Goal: Task Accomplishment & Management: Manage account settings

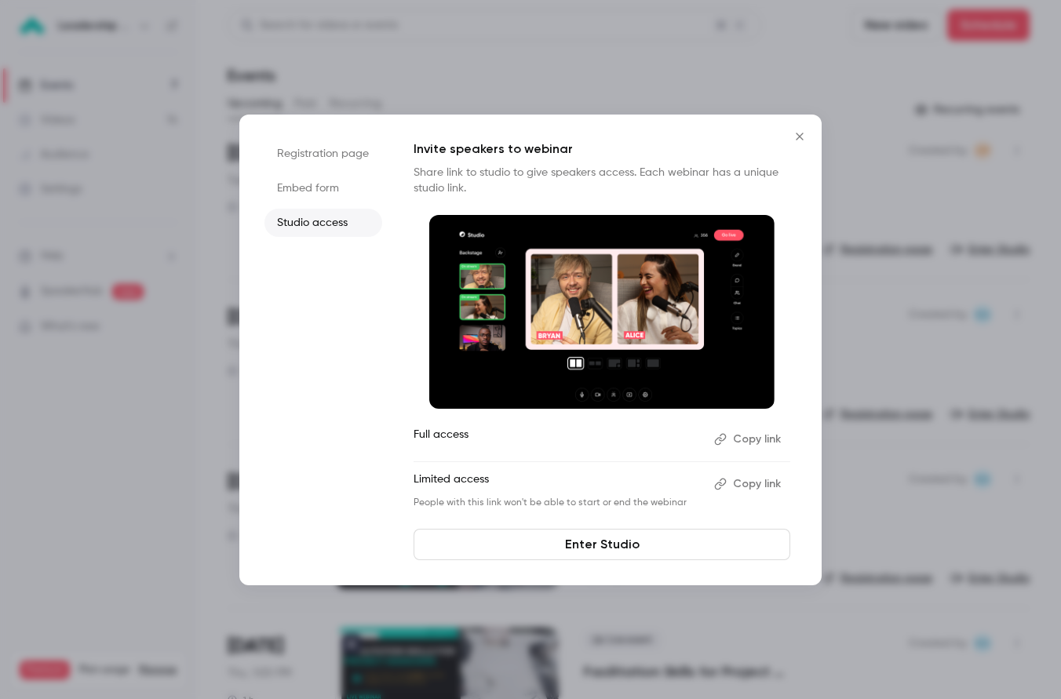
click at [589, 548] on link "Enter Studio" at bounding box center [602, 544] width 377 height 31
click at [797, 139] on icon "Close" at bounding box center [799, 136] width 19 height 13
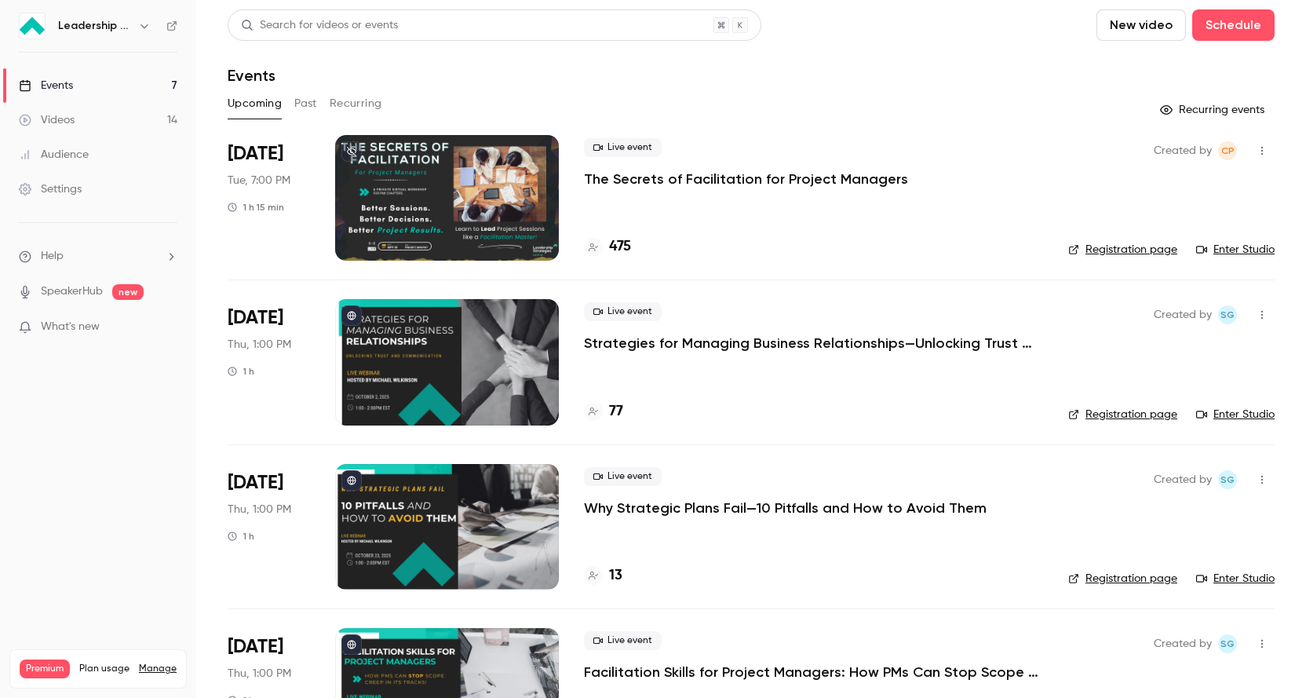
click at [1060, 148] on icon "button" at bounding box center [1261, 150] width 13 height 11
click at [1060, 228] on div "Invite to Studio" at bounding box center [1201, 232] width 119 height 16
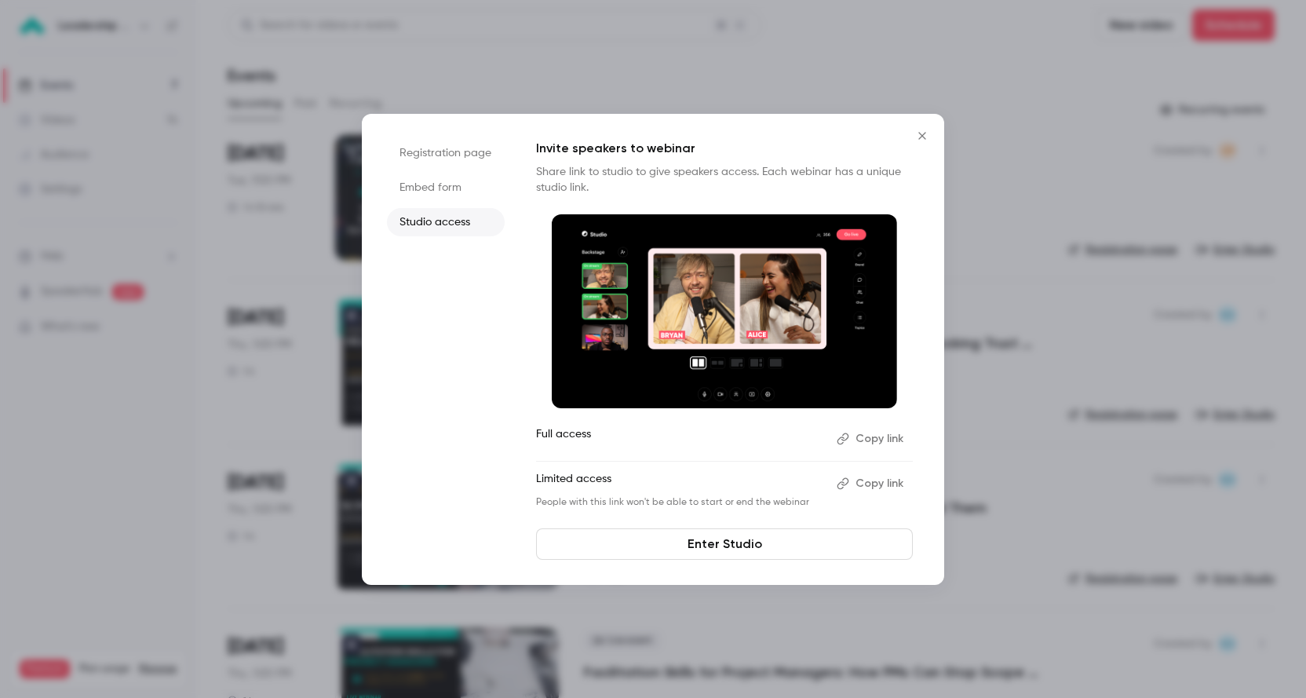
click at [926, 133] on icon "Close" at bounding box center [922, 135] width 19 height 13
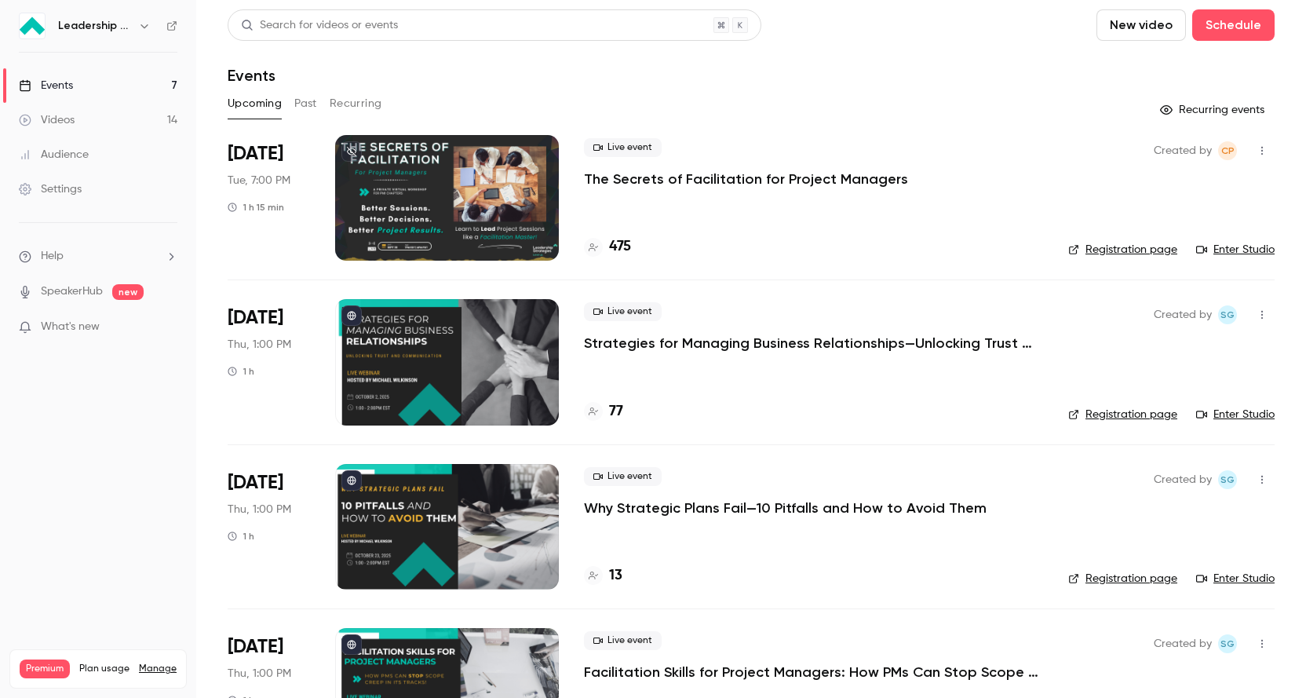
click at [760, 172] on p "The Secrets of Facilitation for Project Managers" at bounding box center [746, 178] width 324 height 19
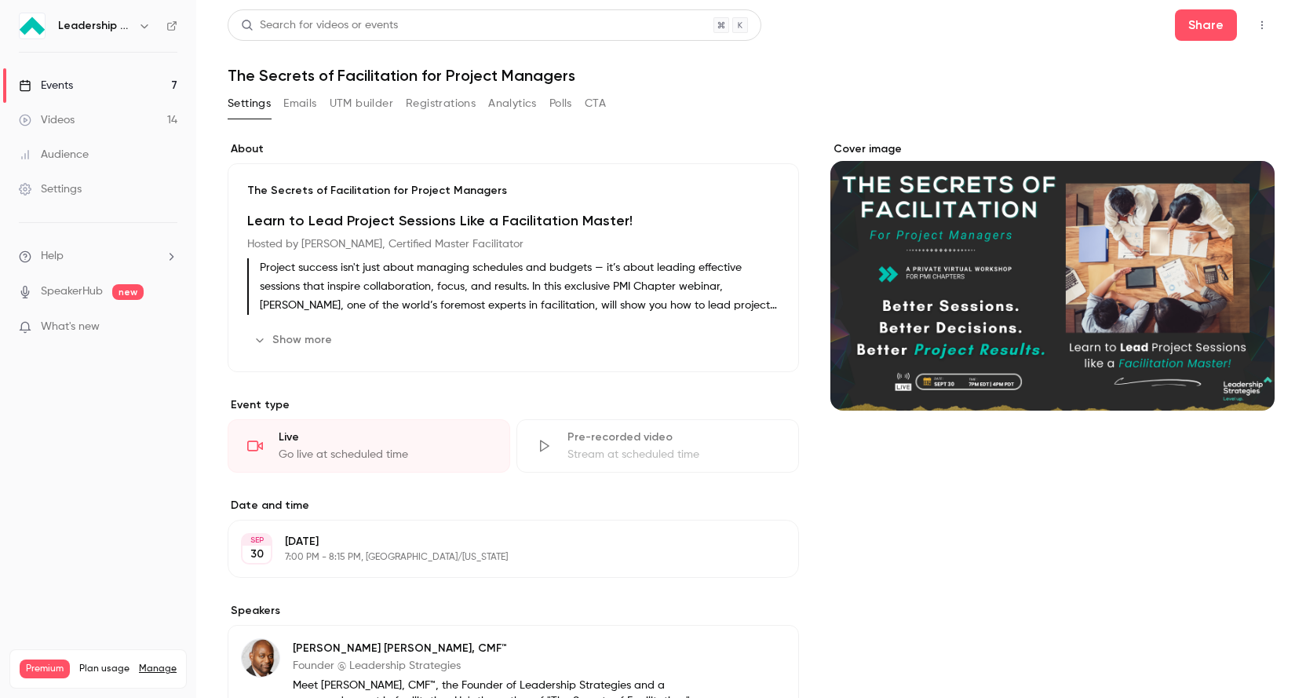
click at [81, 188] on div "Settings" at bounding box center [50, 189] width 63 height 16
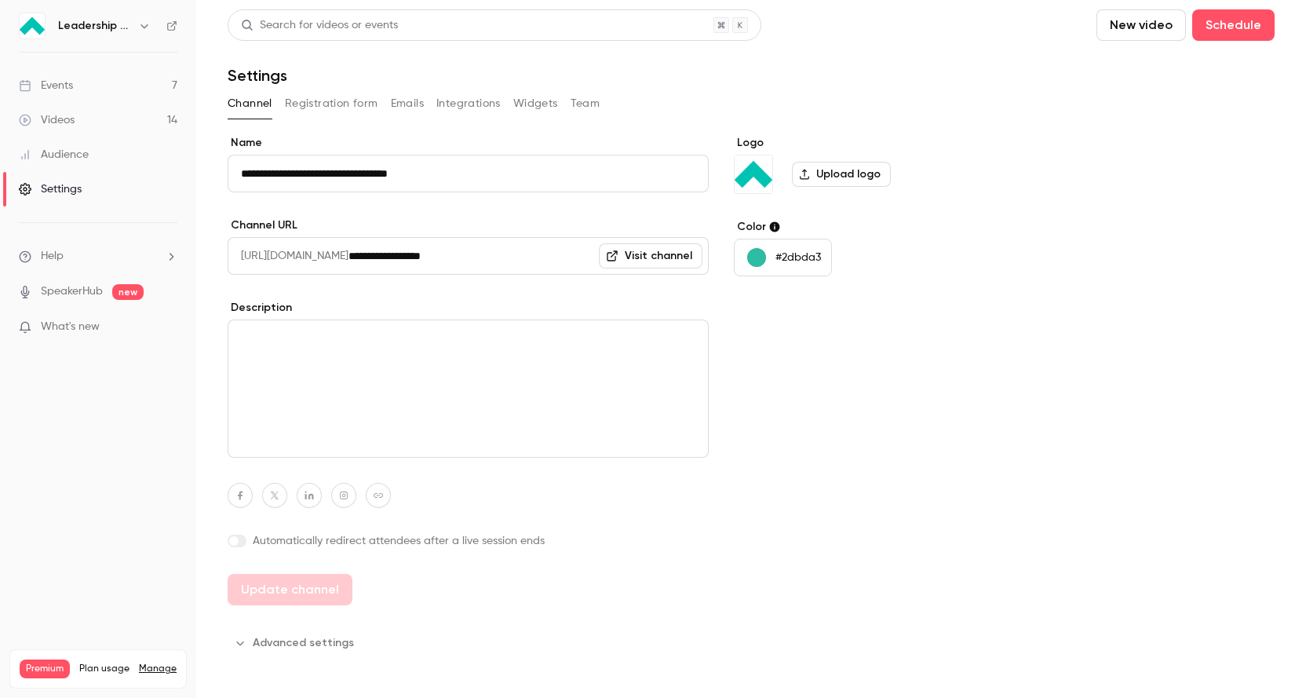
click at [305, 108] on button "Registration form" at bounding box center [331, 103] width 93 height 25
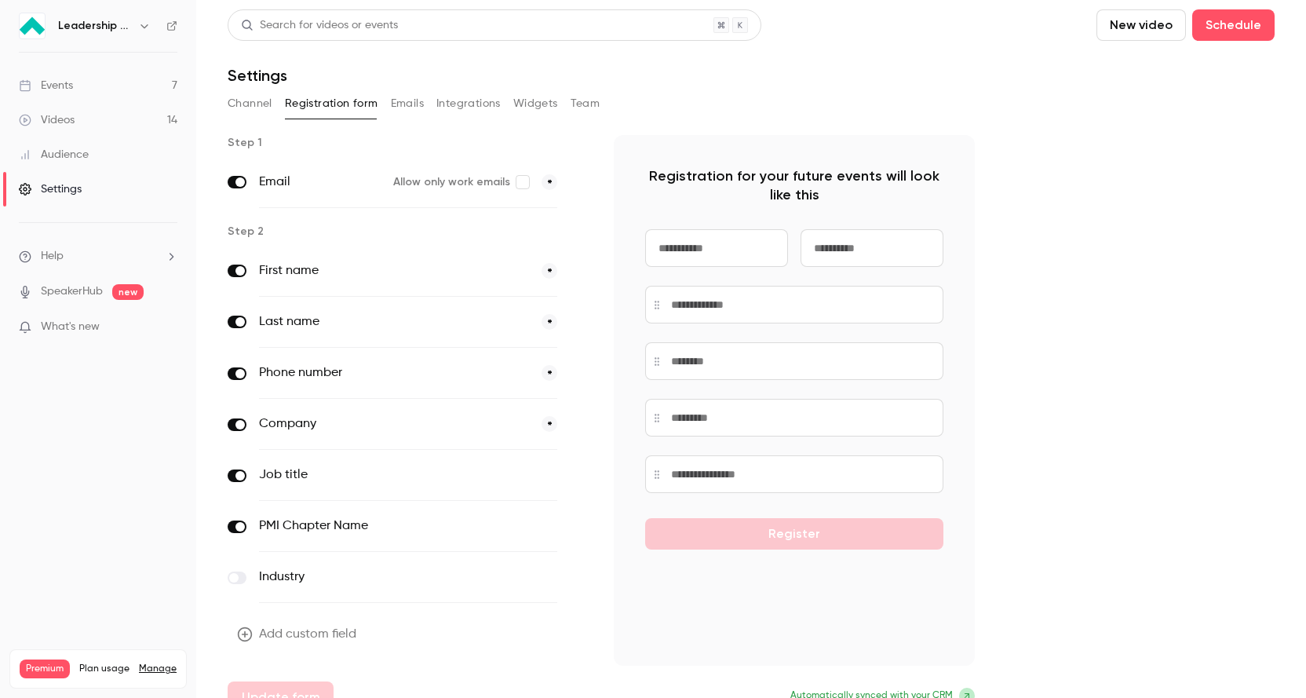
click at [417, 104] on button "Emails" at bounding box center [407, 103] width 33 height 25
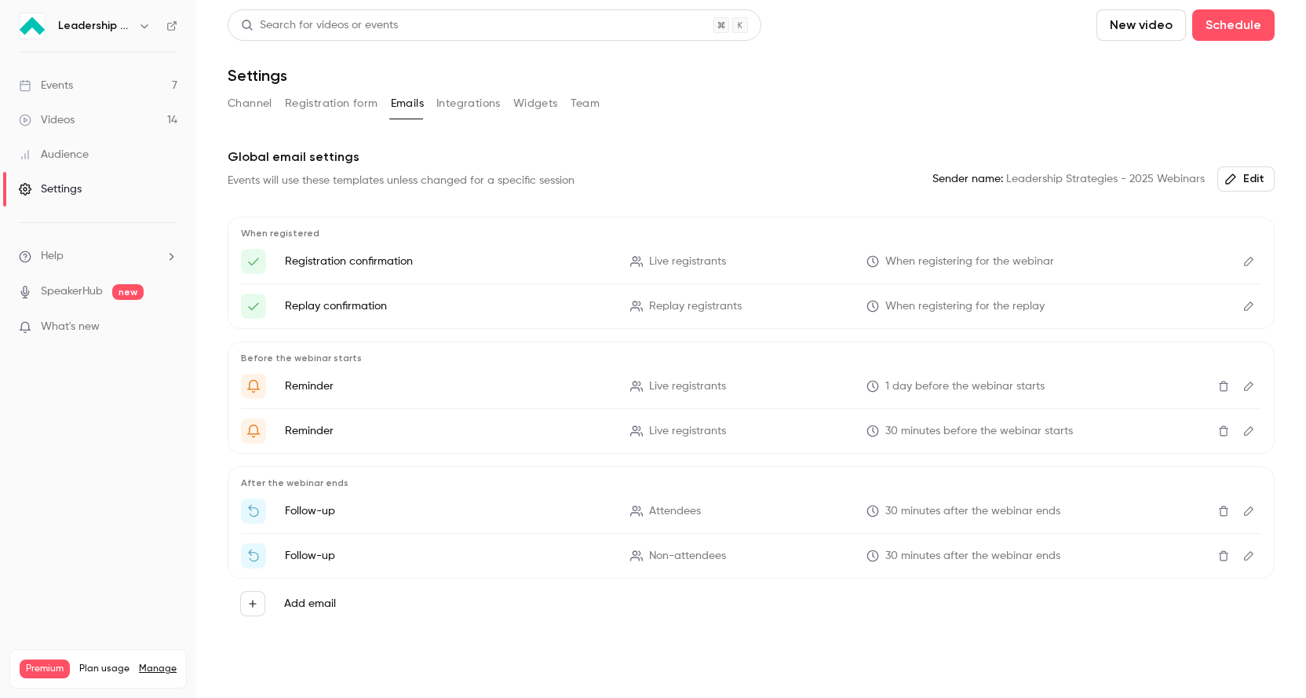
click at [471, 110] on button "Integrations" at bounding box center [468, 103] width 64 height 25
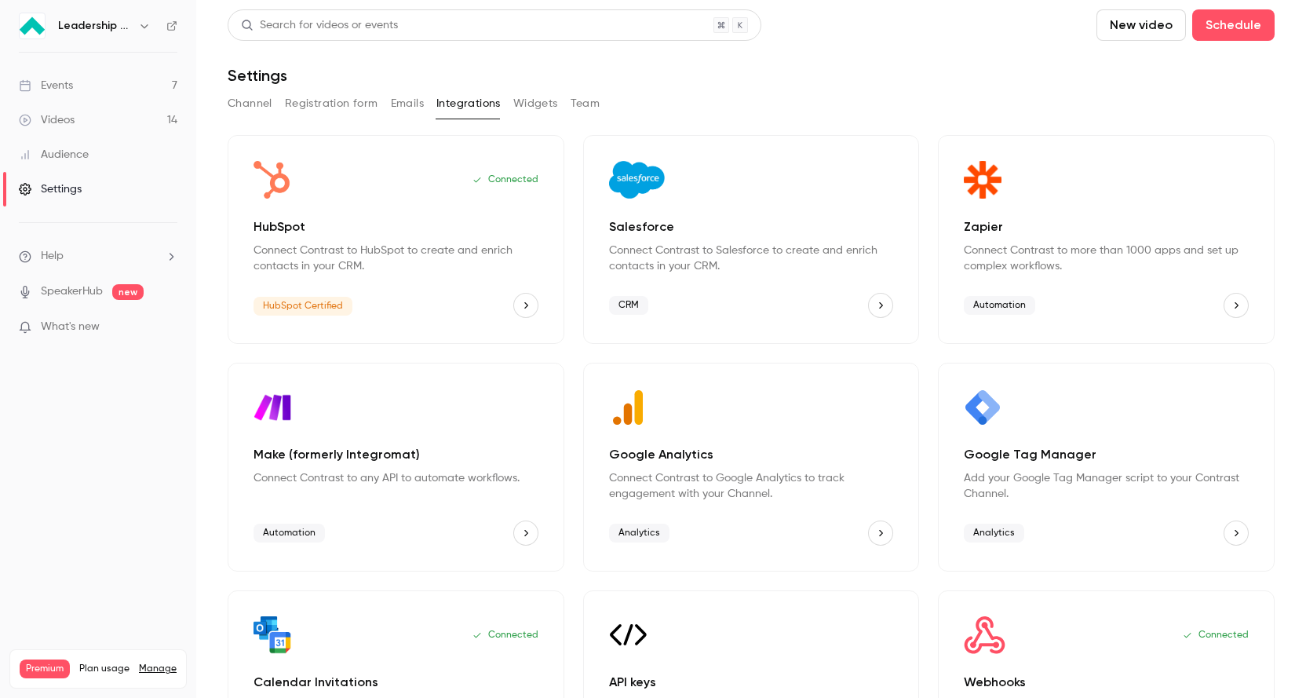
click at [537, 103] on button "Widgets" at bounding box center [535, 103] width 45 height 25
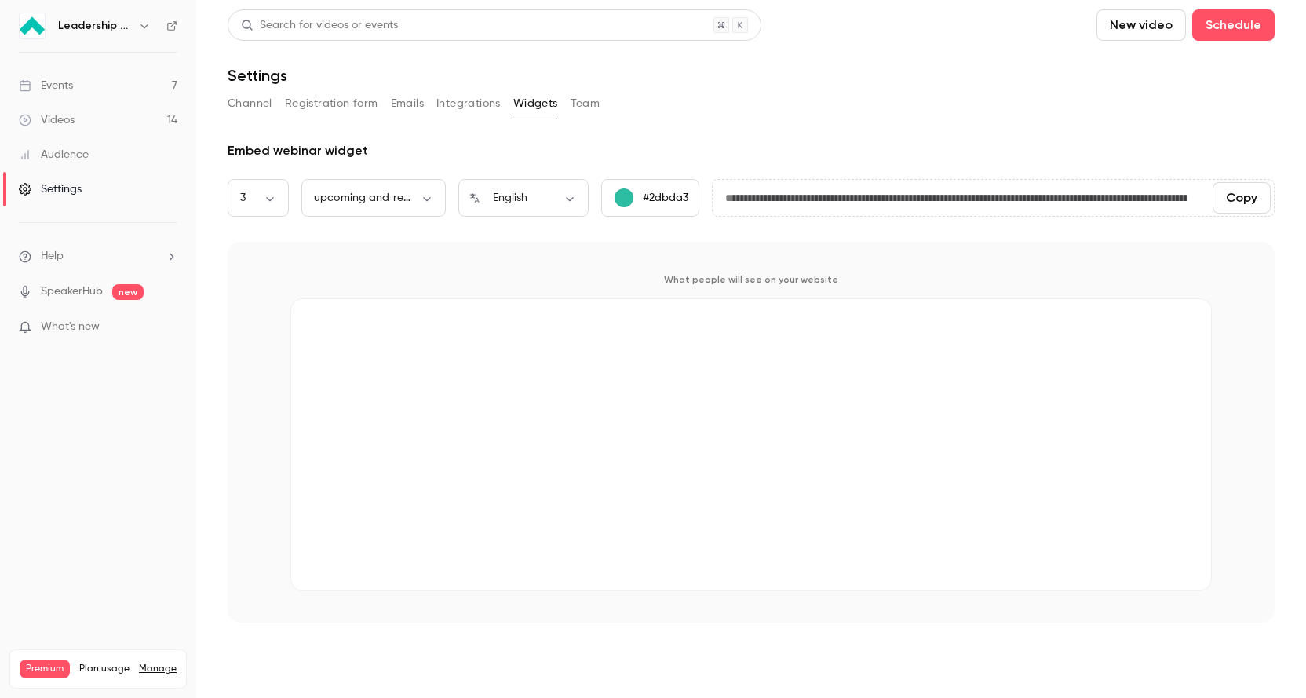
click at [592, 102] on button "Team" at bounding box center [585, 103] width 30 height 25
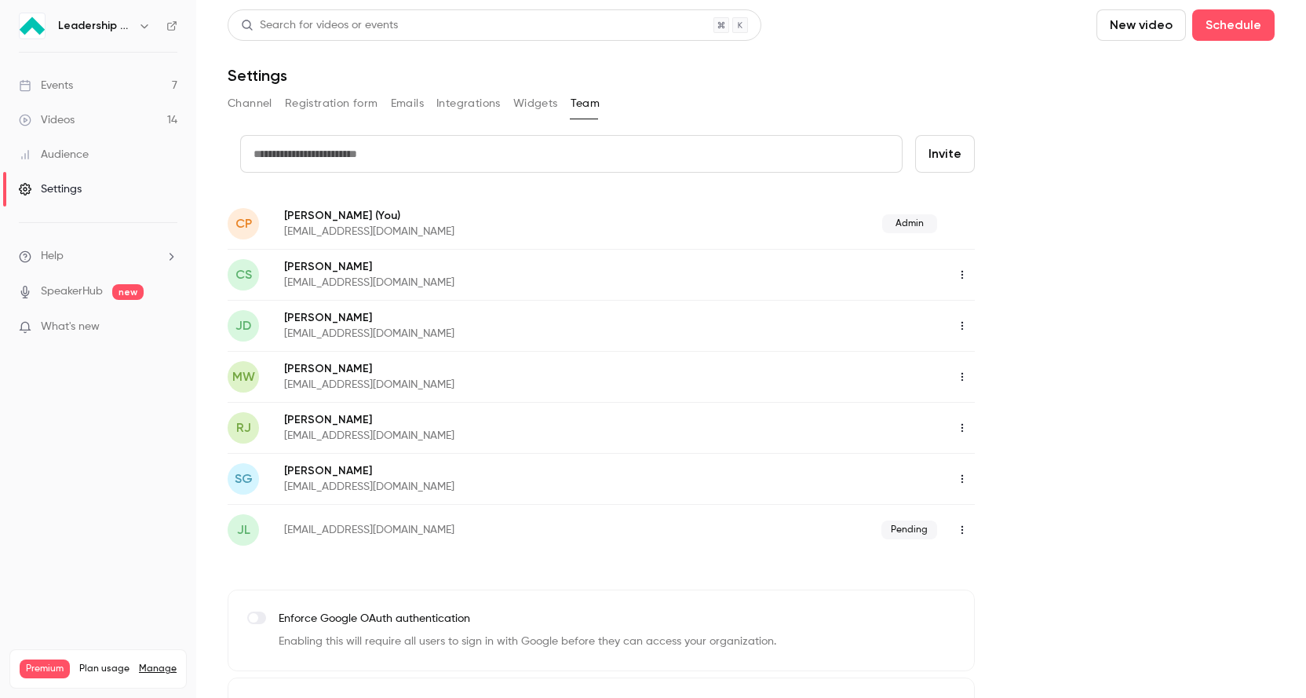
click at [256, 111] on button "Channel" at bounding box center [250, 103] width 45 height 25
